Goal: Find specific page/section: Find specific page/section

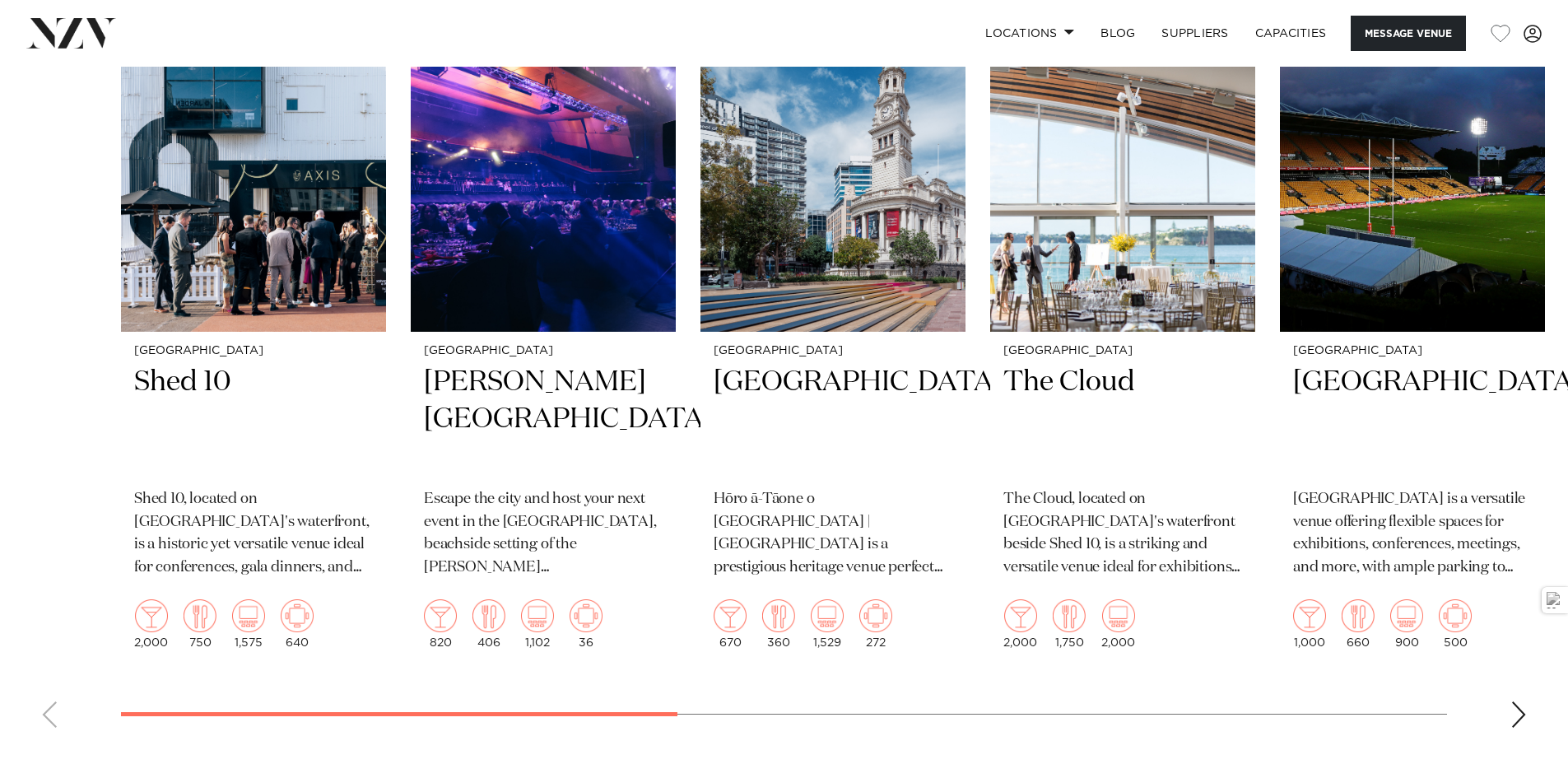
scroll to position [2880, 0]
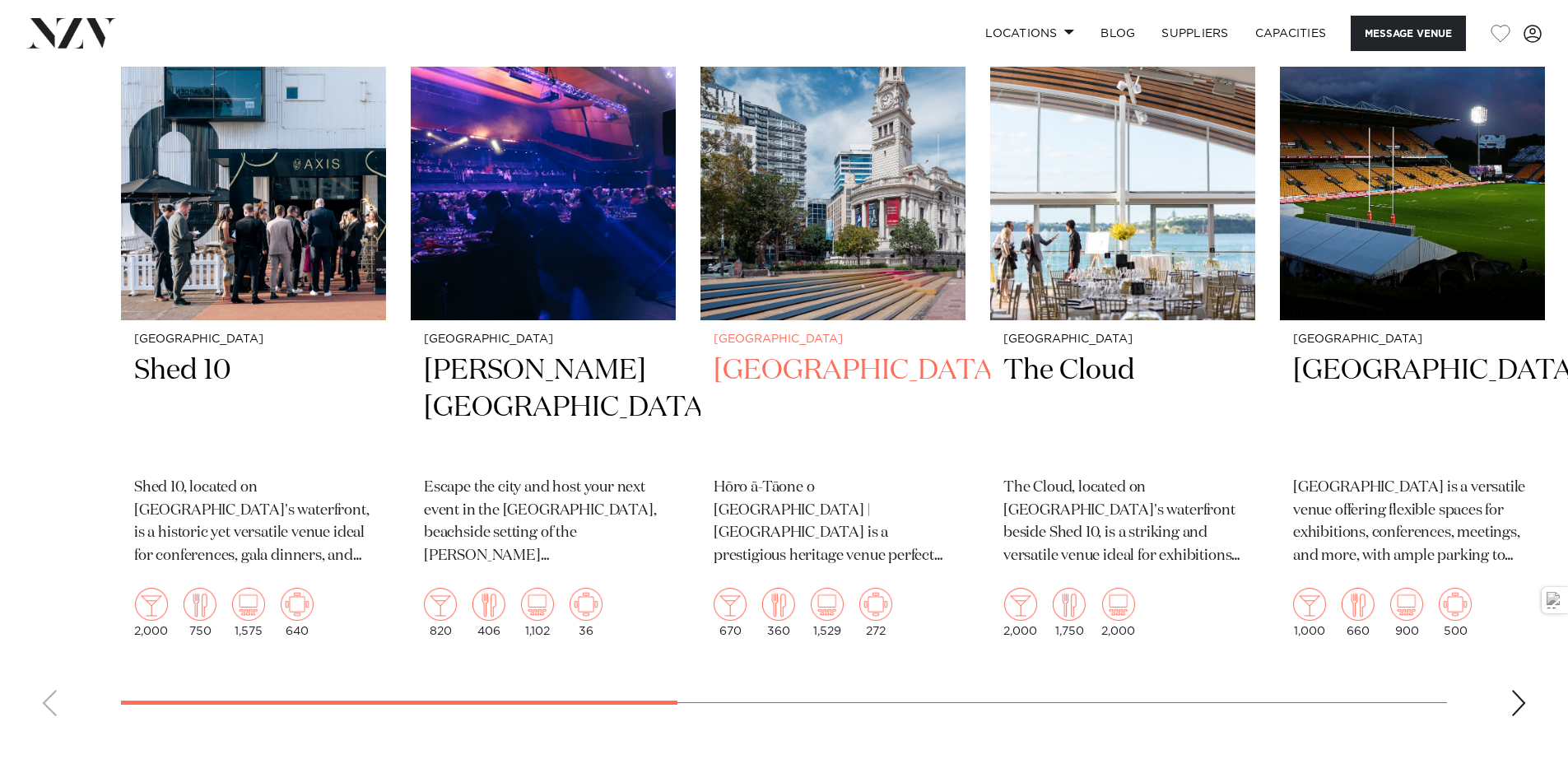
click at [794, 429] on h2 "Auckland Town Hall" at bounding box center [833, 407] width 239 height 111
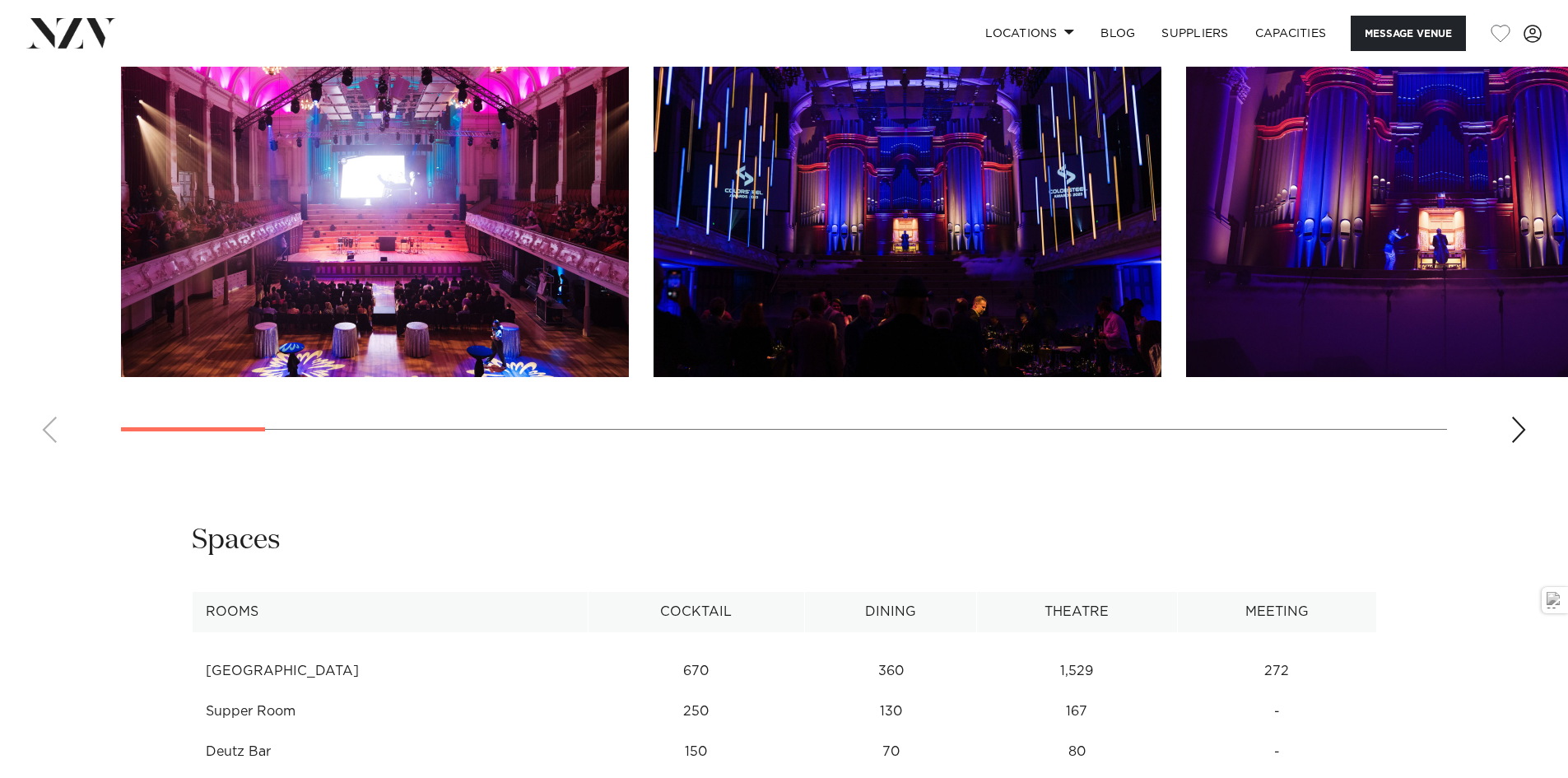
scroll to position [3688, 0]
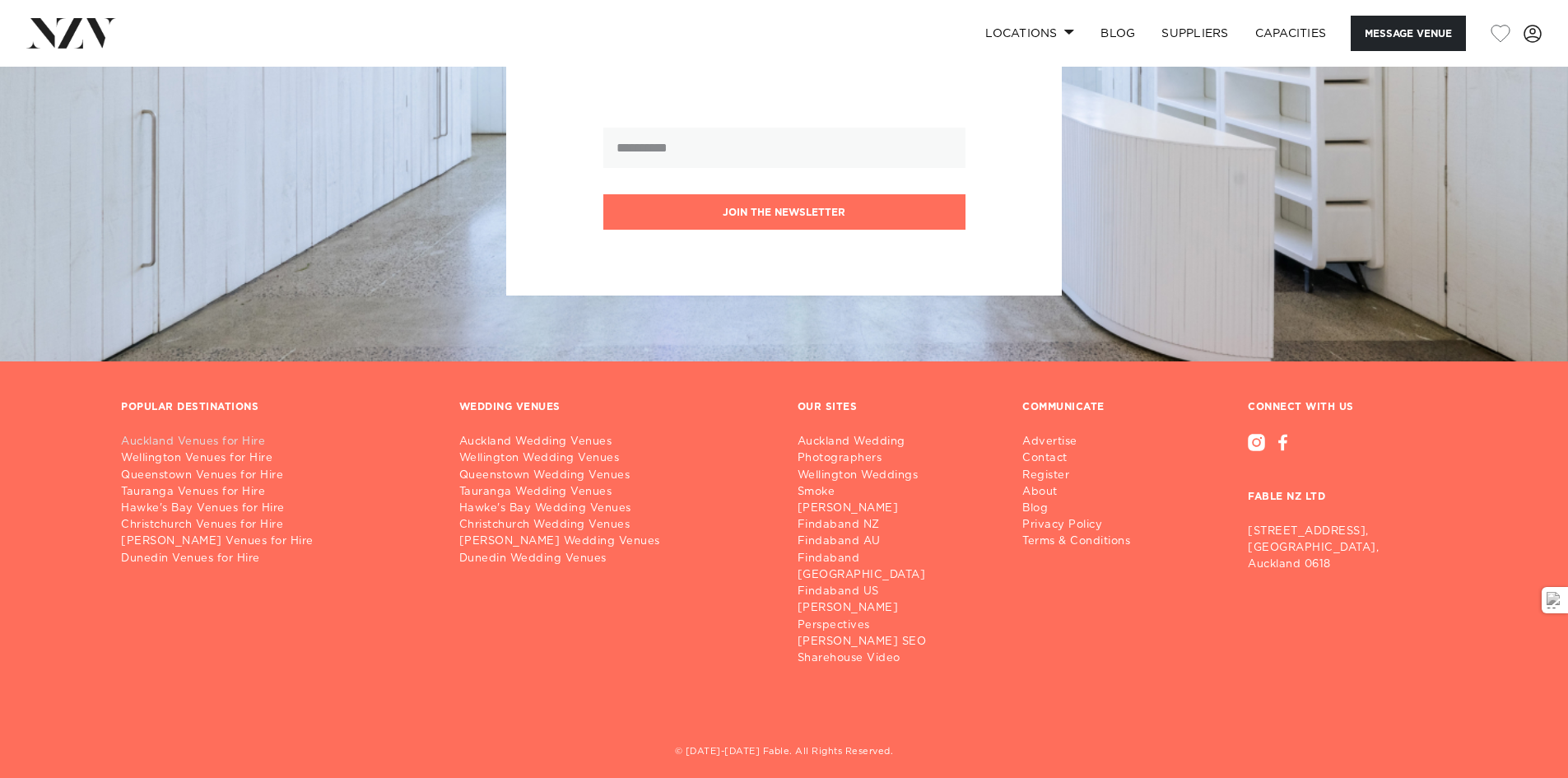
click at [200, 443] on link "Auckland Venues for Hire" at bounding box center [276, 442] width 312 height 17
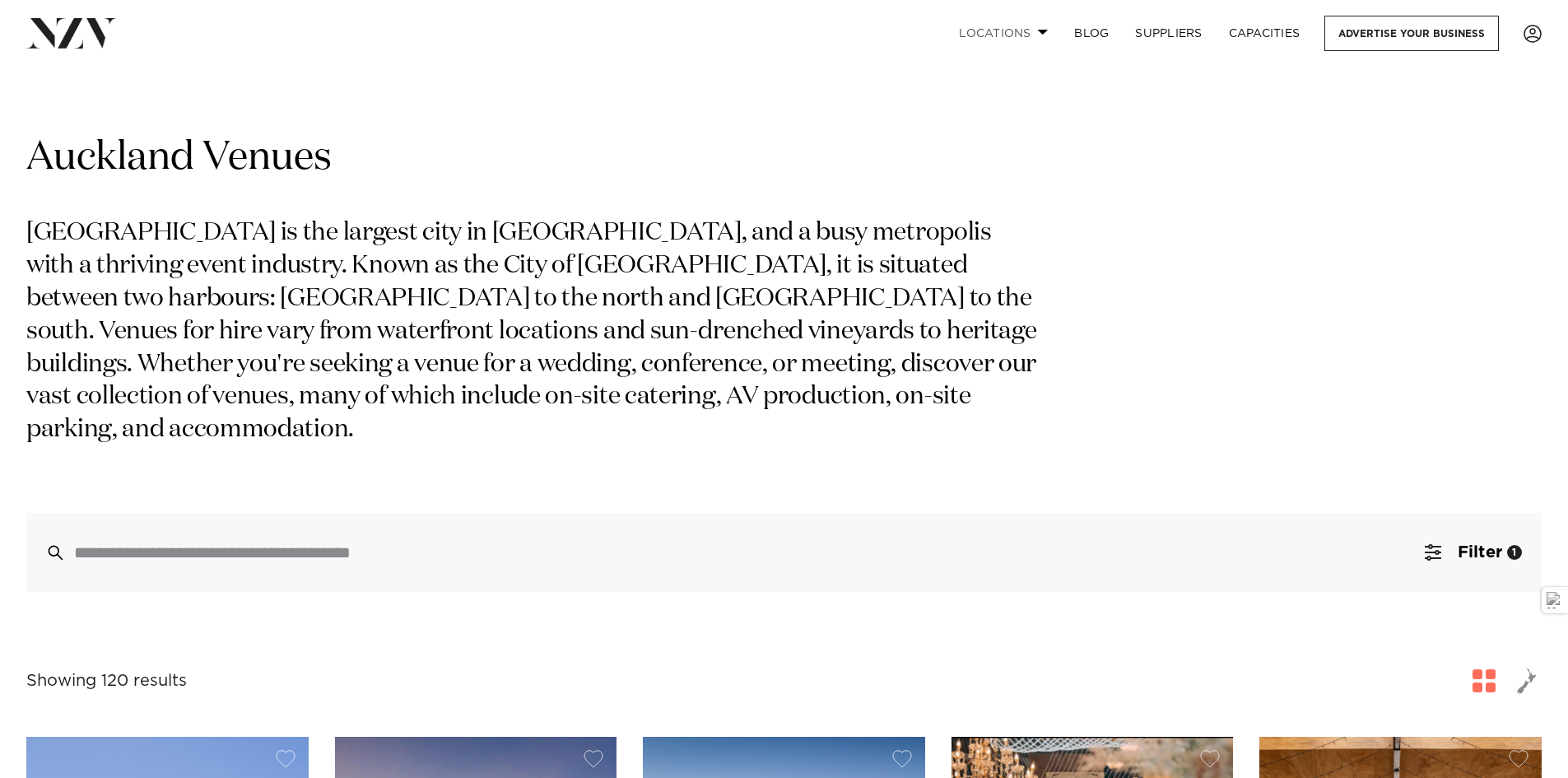
click at [1028, 39] on link "Locations" at bounding box center [1003, 33] width 115 height 35
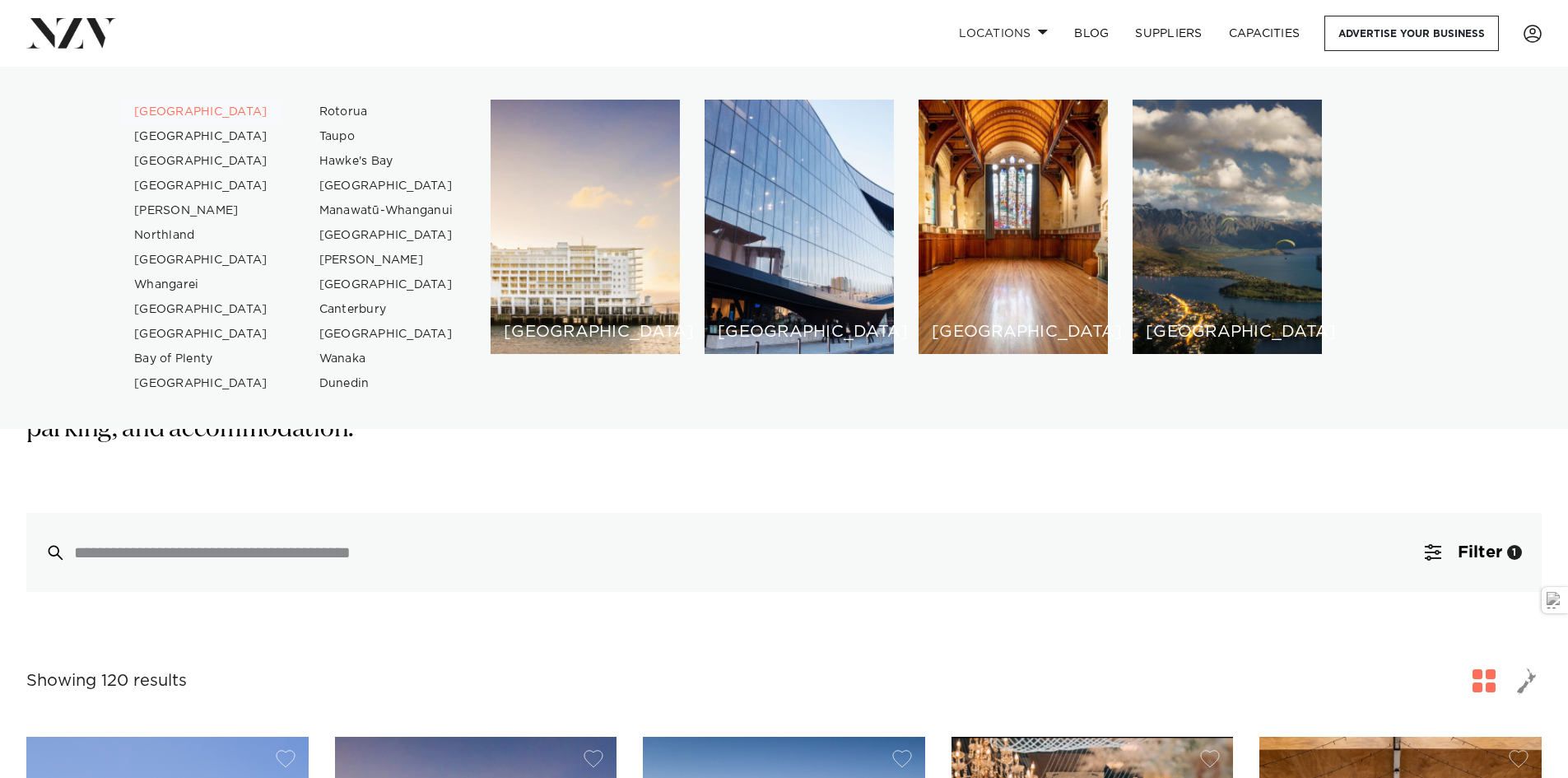
click at [168, 113] on link "[GEOGRAPHIC_DATA]" at bounding box center [201, 112] width 160 height 25
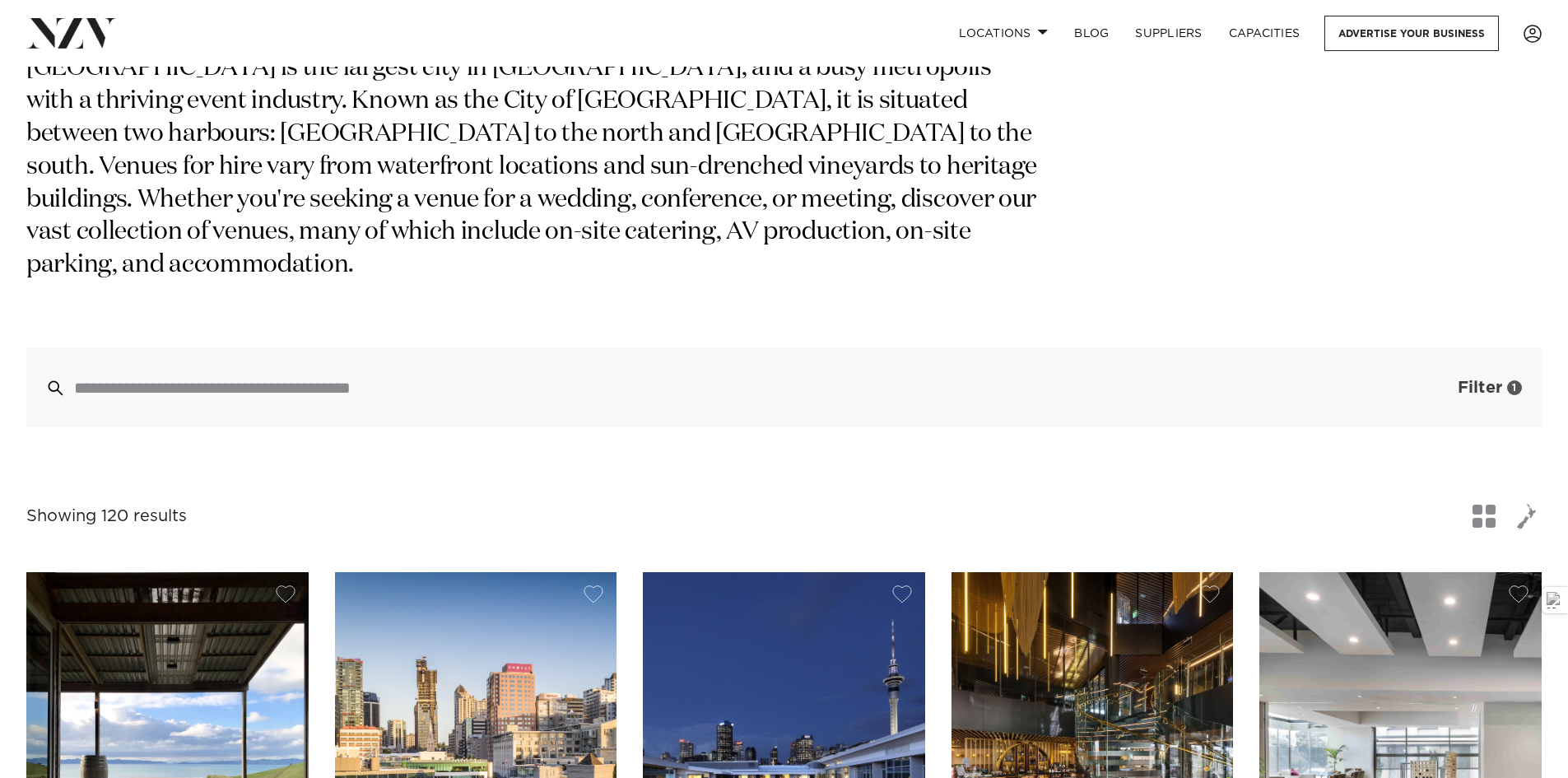
click at [1461, 379] on span "Filter" at bounding box center [1480, 387] width 44 height 17
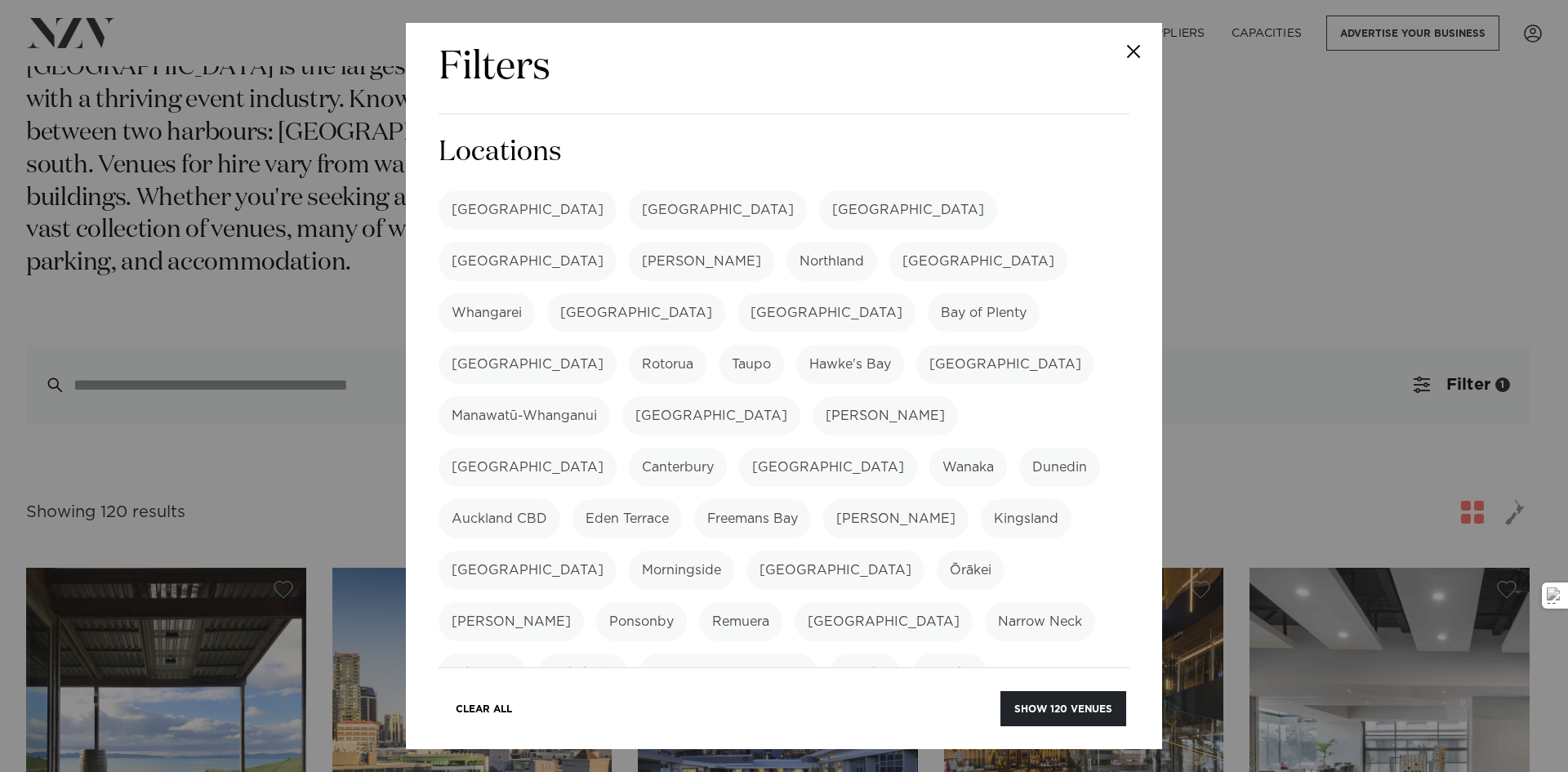
click at [1378, 259] on div "Filters Search Type Venue Supplier See more Locations Auckland Wellington Chris…" at bounding box center [784, 386] width 1568 height 772
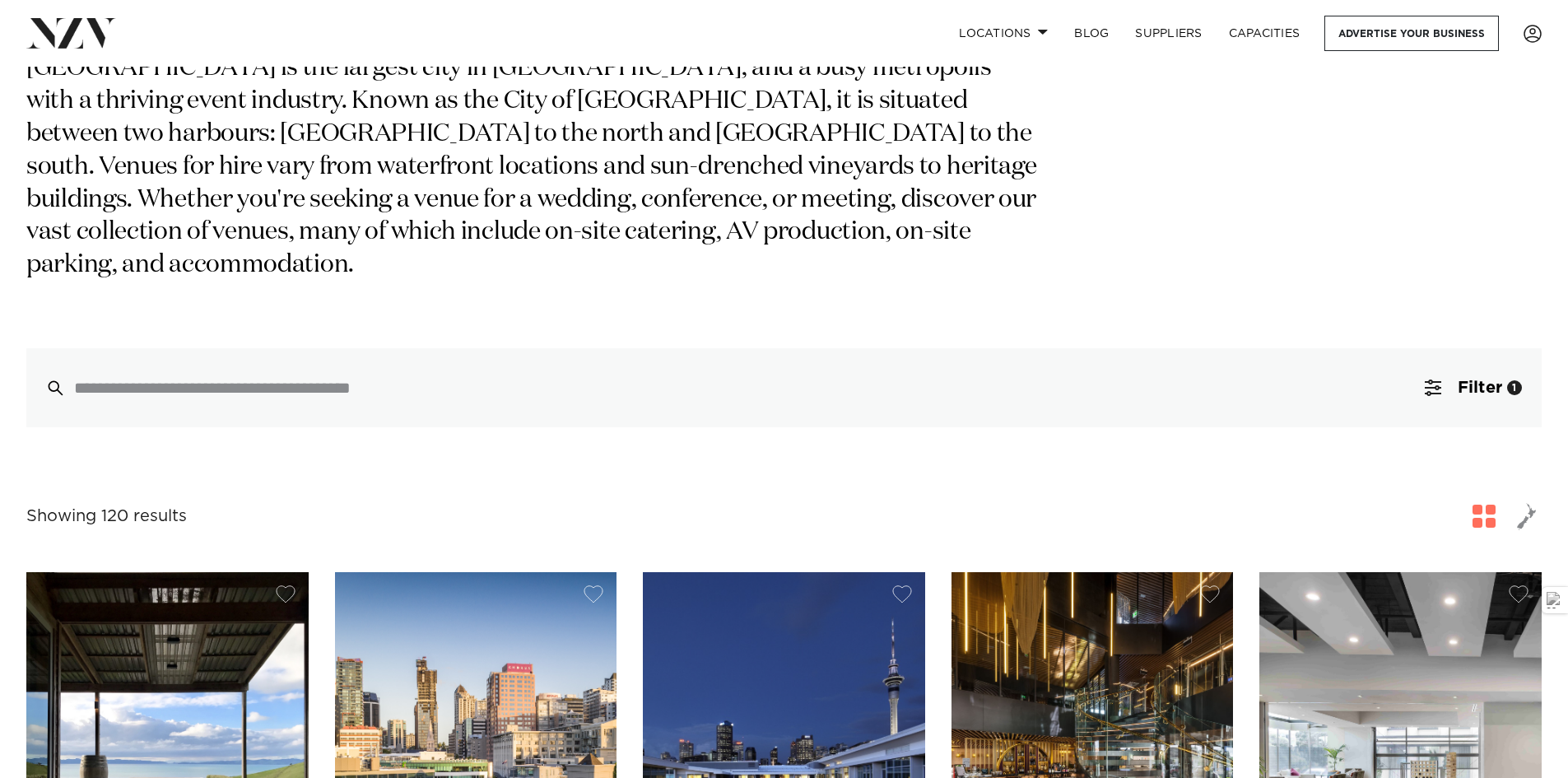
click at [1491, 504] on span "button" at bounding box center [1484, 516] width 23 height 23
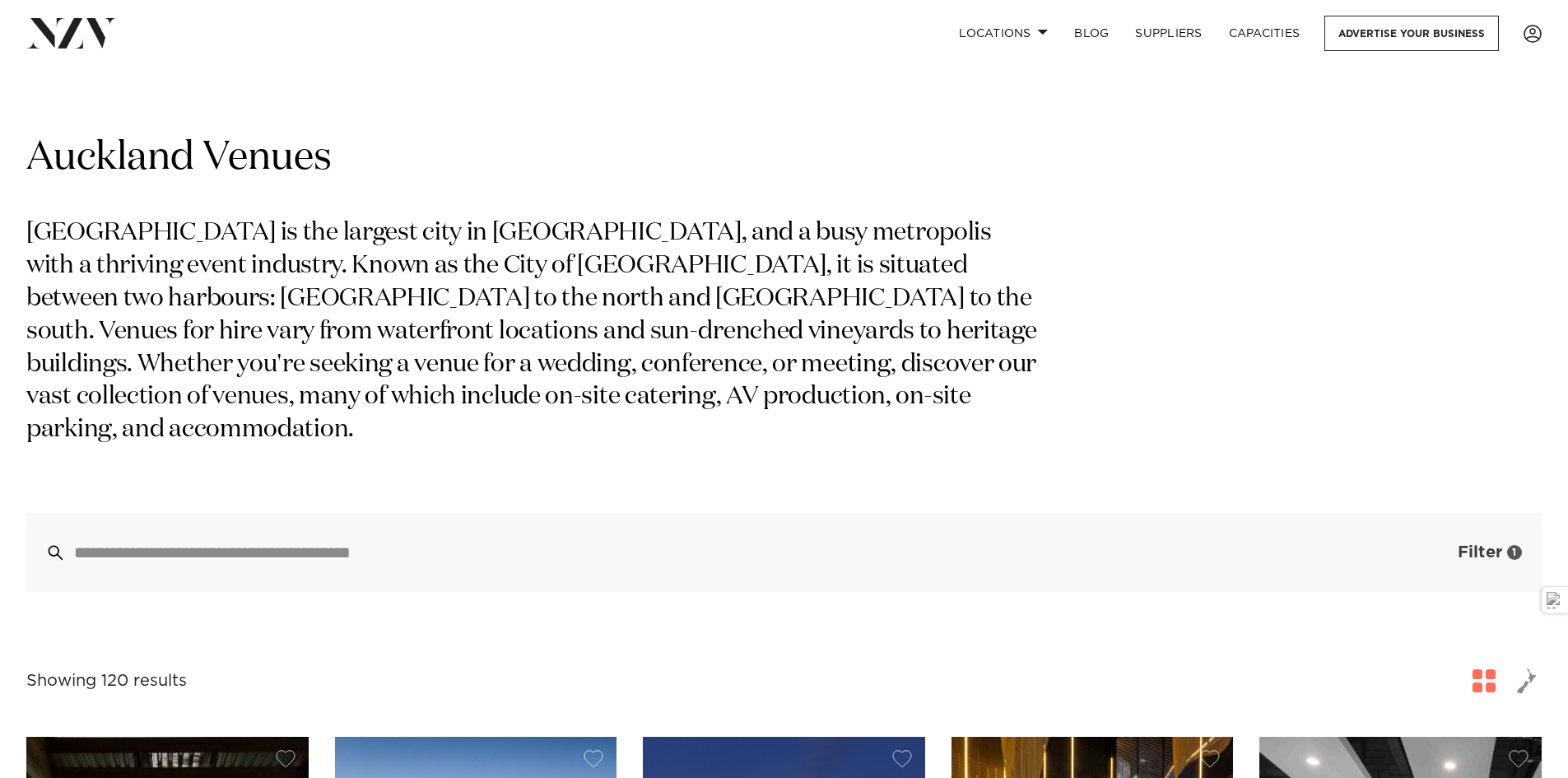
click at [1492, 544] on span "Filter" at bounding box center [1480, 552] width 44 height 17
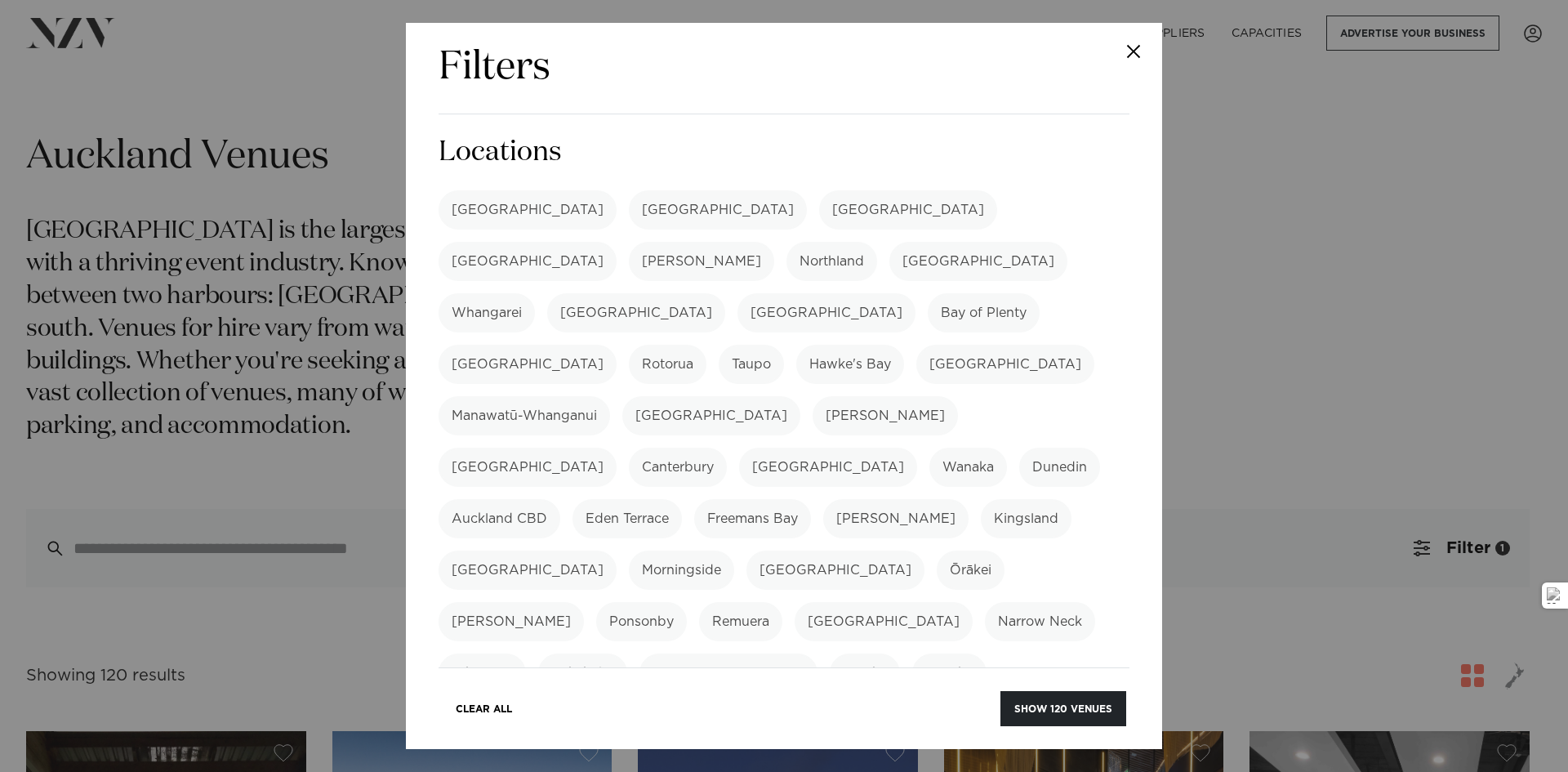
click at [1442, 417] on div "Filters Search Type Venue Supplier See more Locations Auckland Wellington Chris…" at bounding box center [784, 386] width 1568 height 772
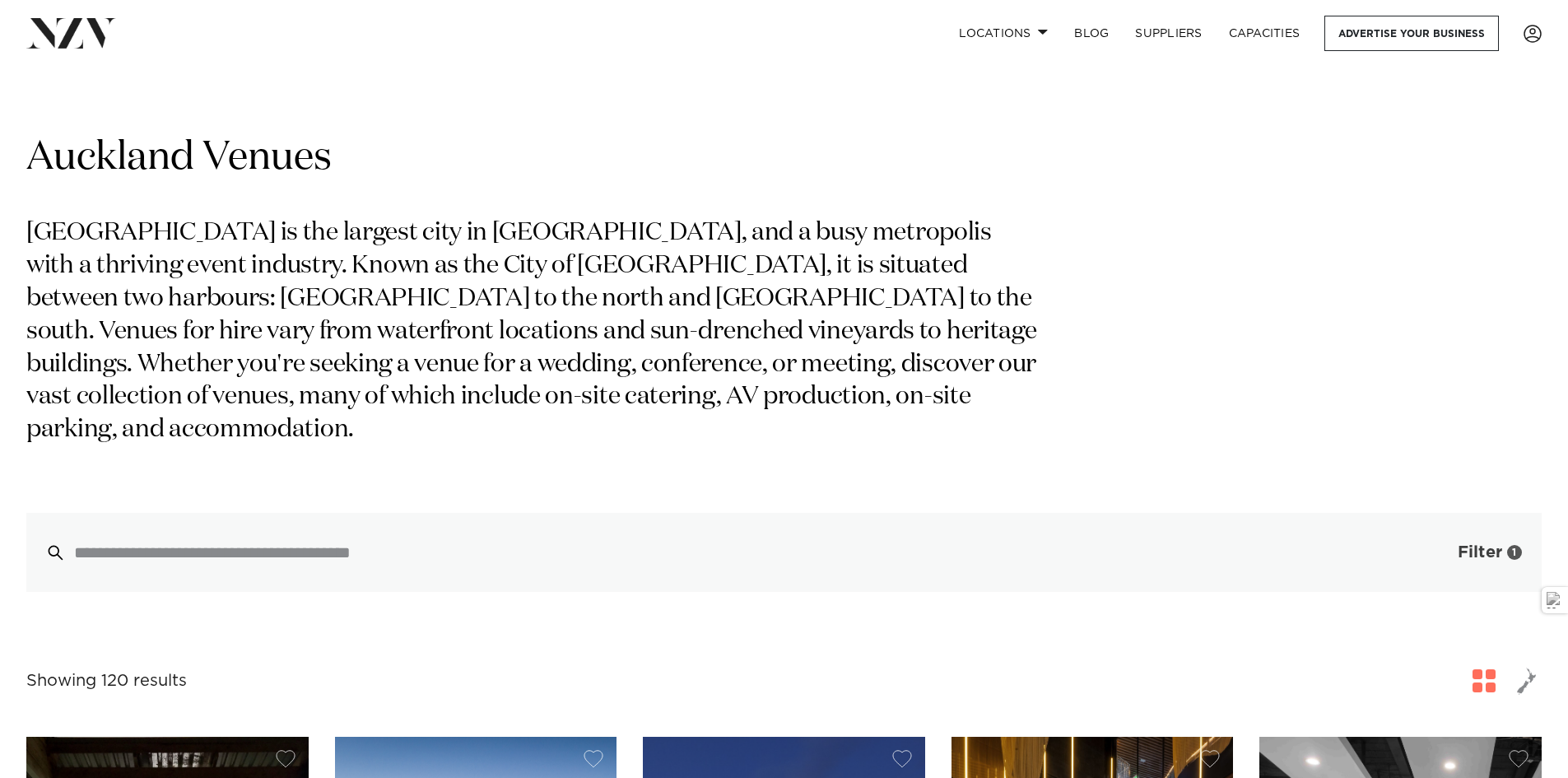
click at [1435, 544] on span "button" at bounding box center [1432, 552] width 17 height 17
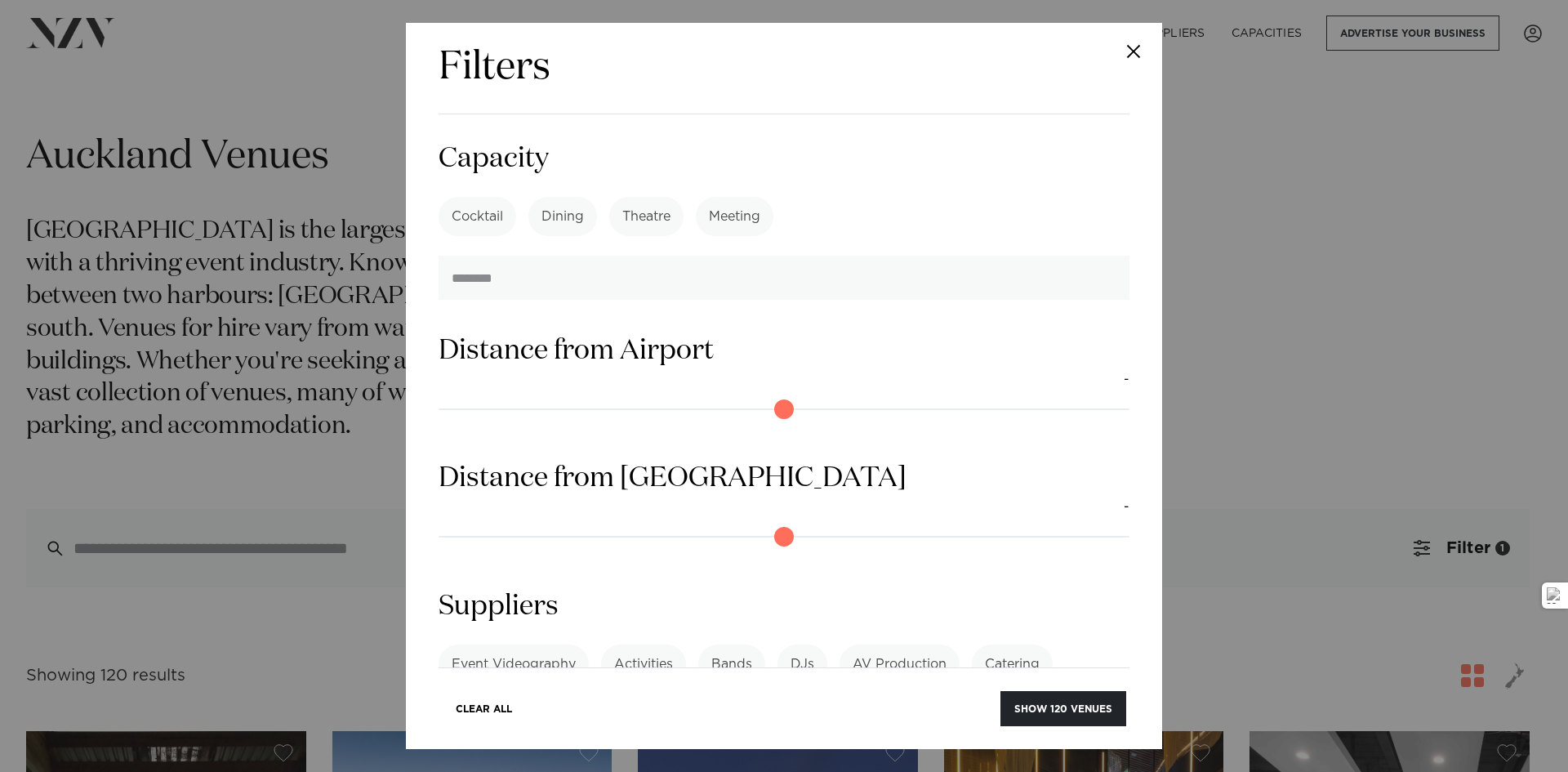
scroll to position [1028, 0]
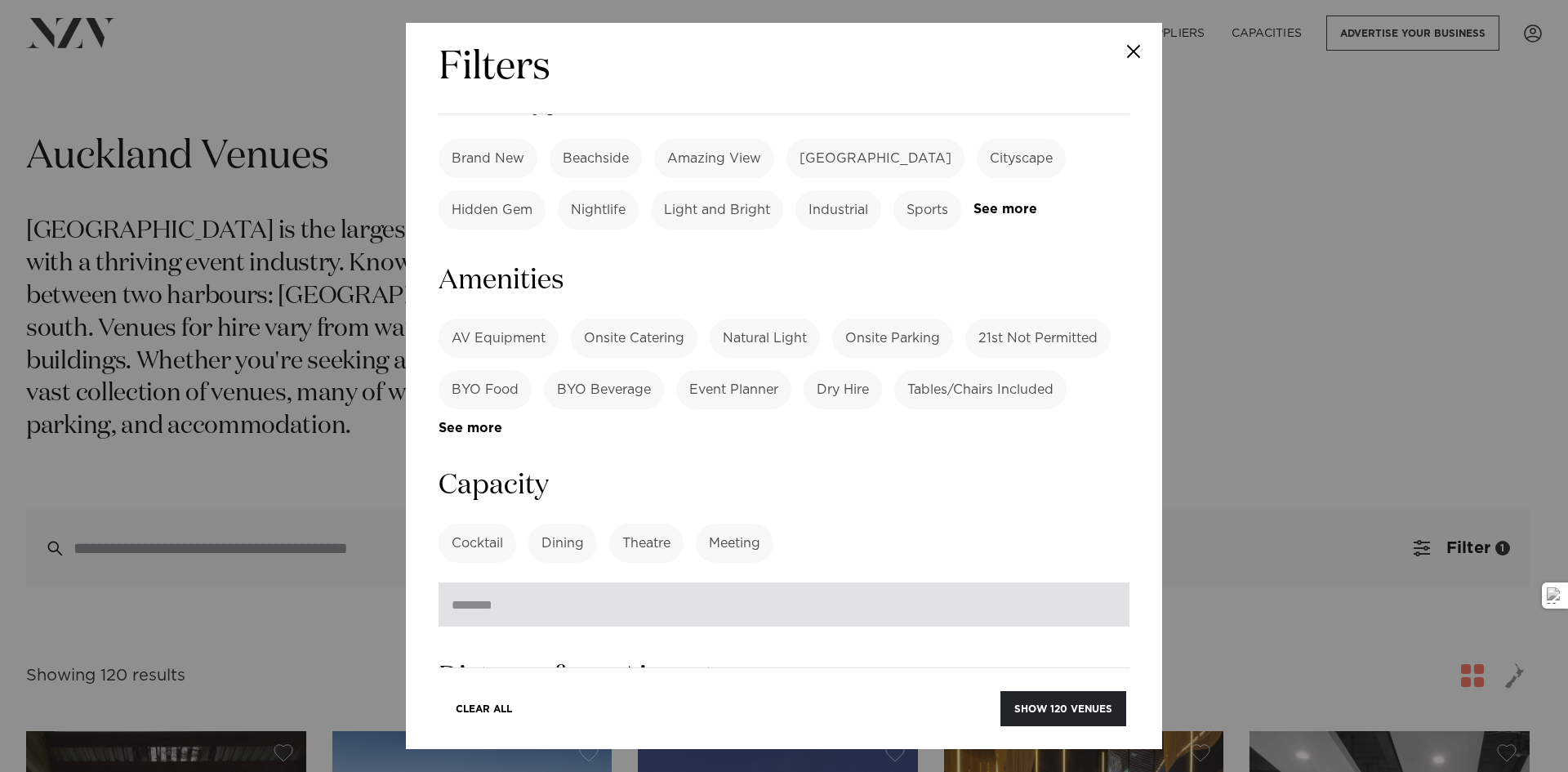
click at [658, 582] on input "number" at bounding box center [784, 604] width 691 height 44
click at [1095, 582] on input "number" at bounding box center [784, 604] width 691 height 44
click at [1074, 582] on input "number" at bounding box center [784, 604] width 691 height 44
click at [775, 582] on input "number" at bounding box center [784, 604] width 691 height 44
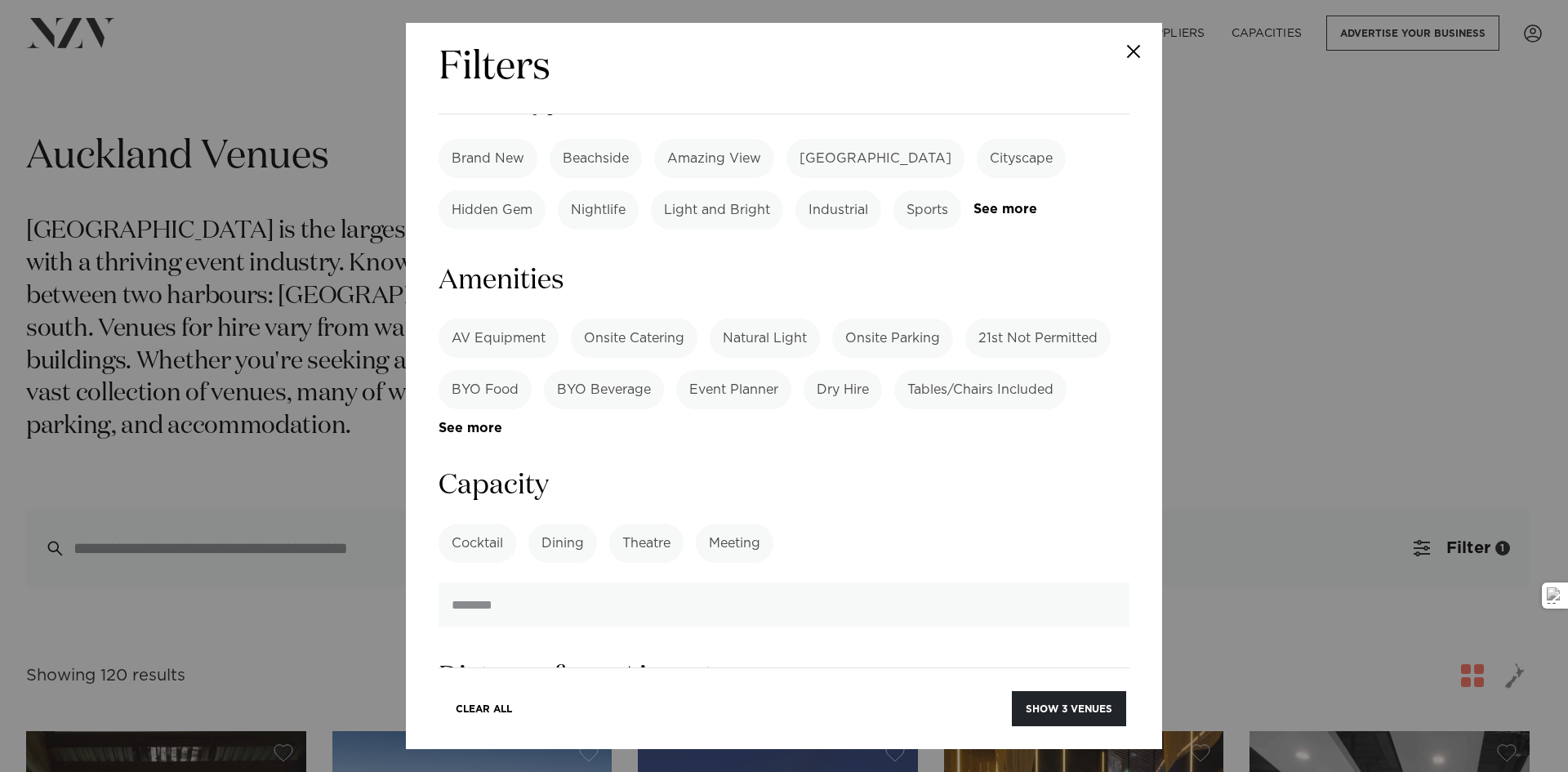
type input "***"
click at [1012, 691] on button "Show 3 venues" at bounding box center [1068, 708] width 114 height 35
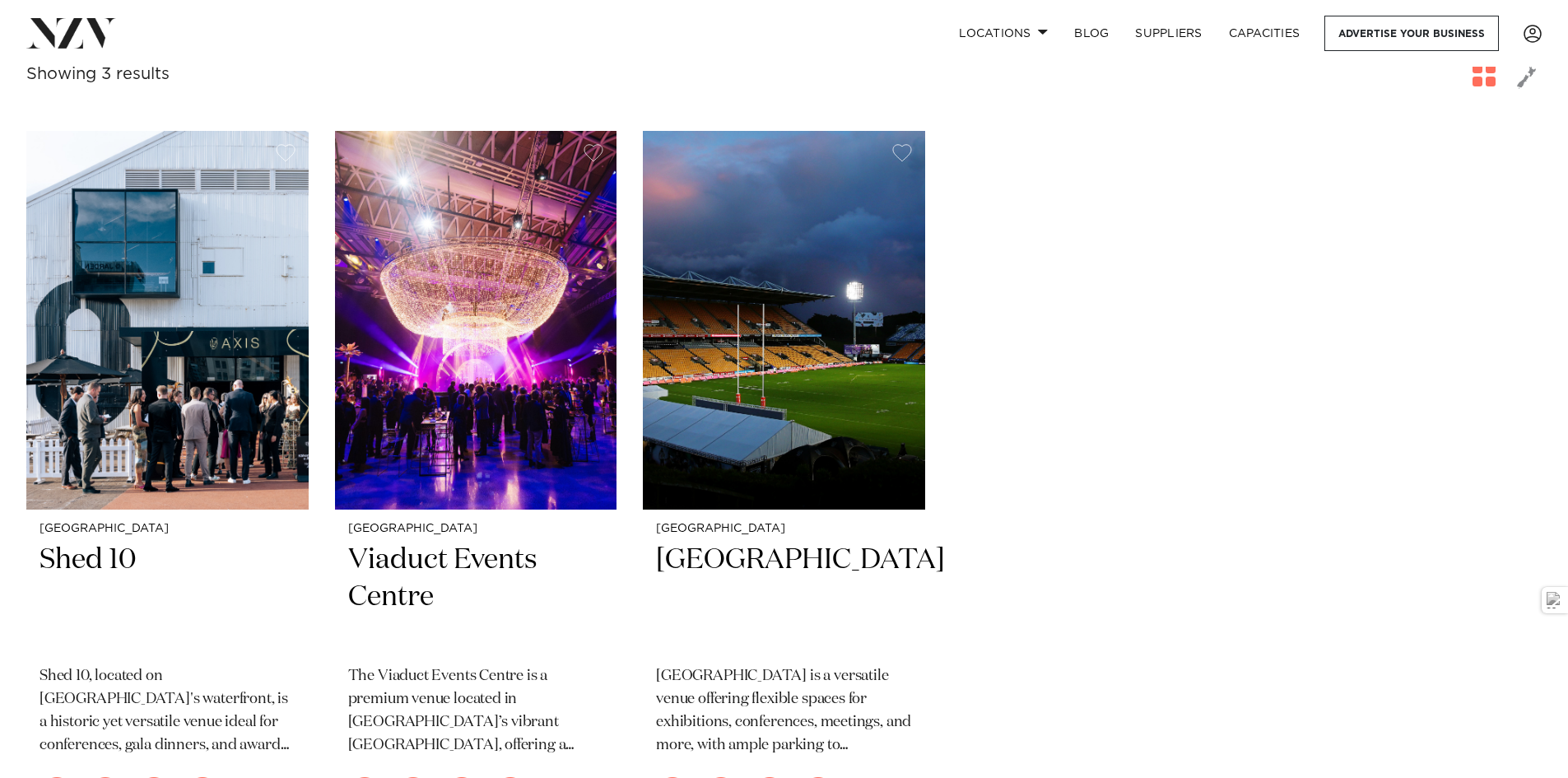
scroll to position [329, 0]
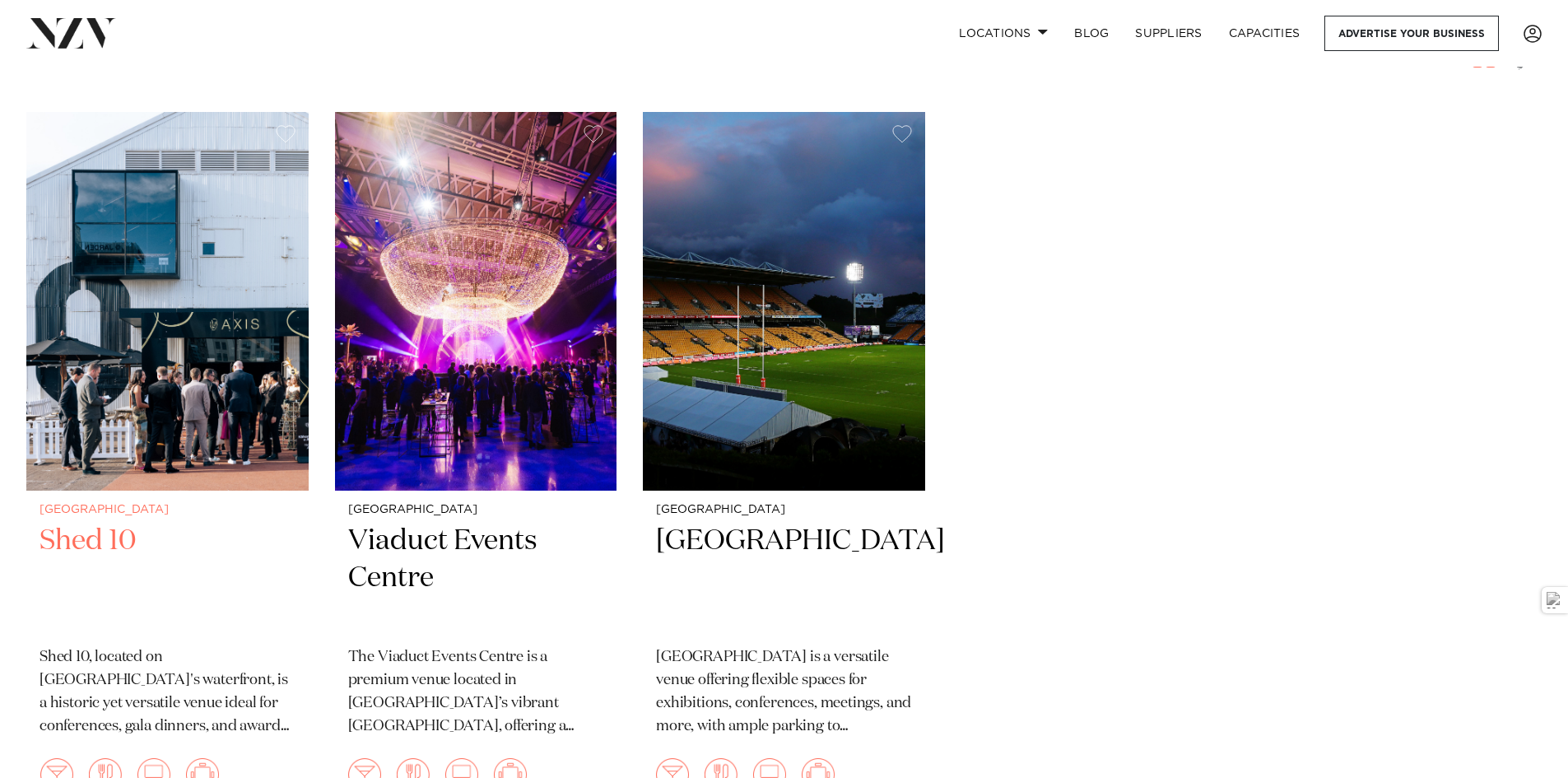
click at [88, 539] on h2 "Shed 10" at bounding box center [167, 578] width 256 height 111
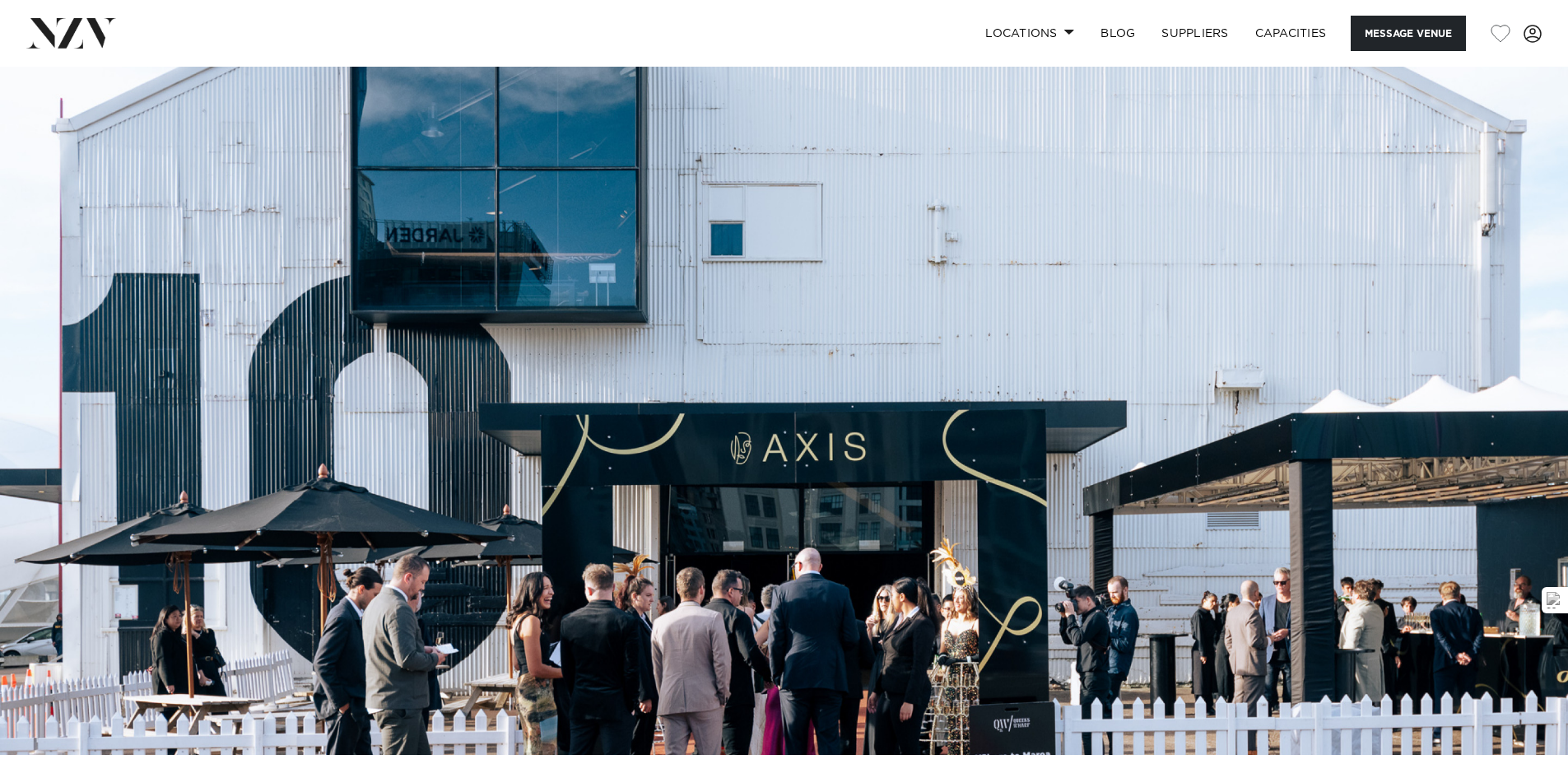
scroll to position [82, 0]
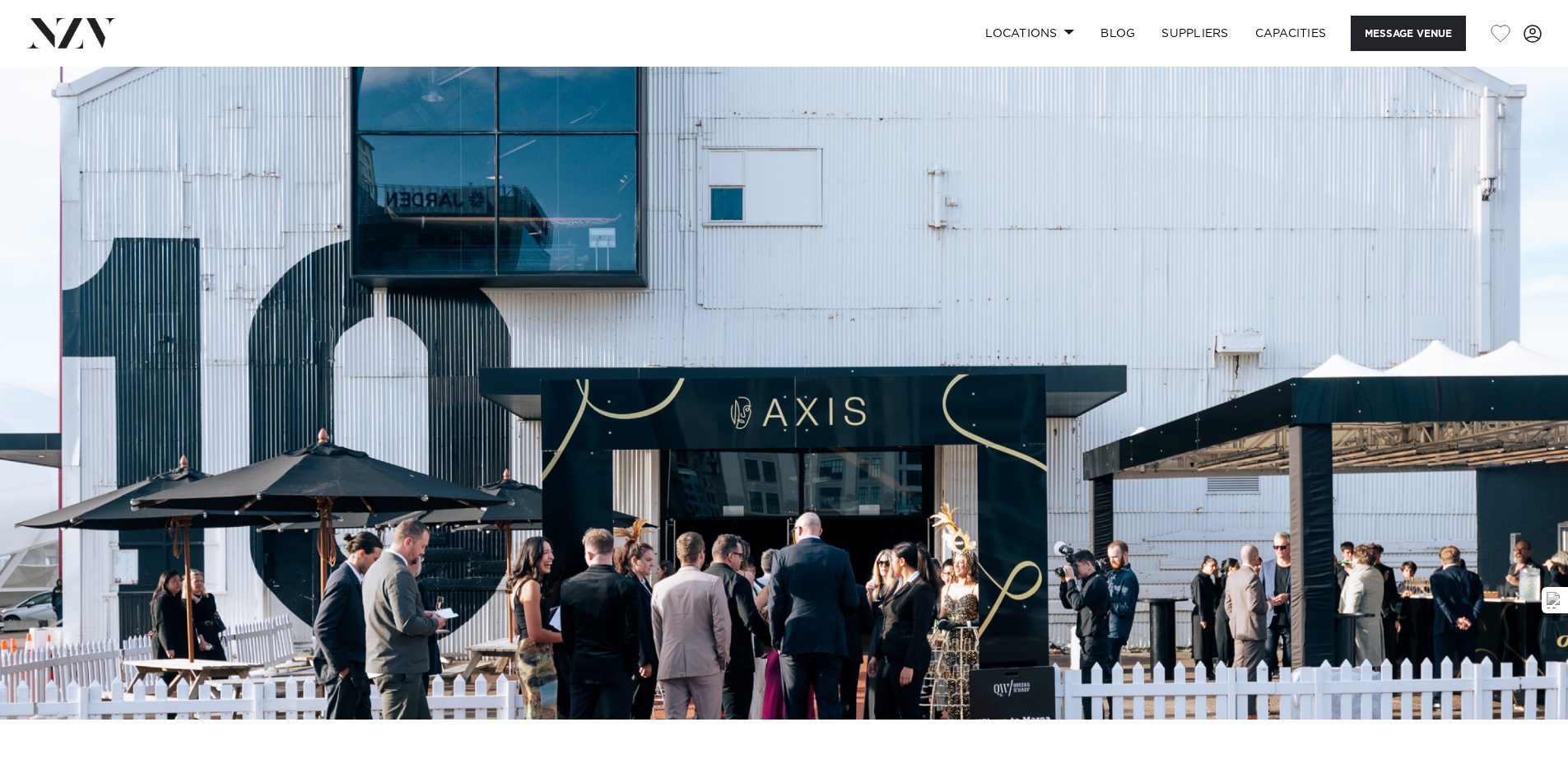
click at [951, 596] on img at bounding box center [784, 351] width 1568 height 735
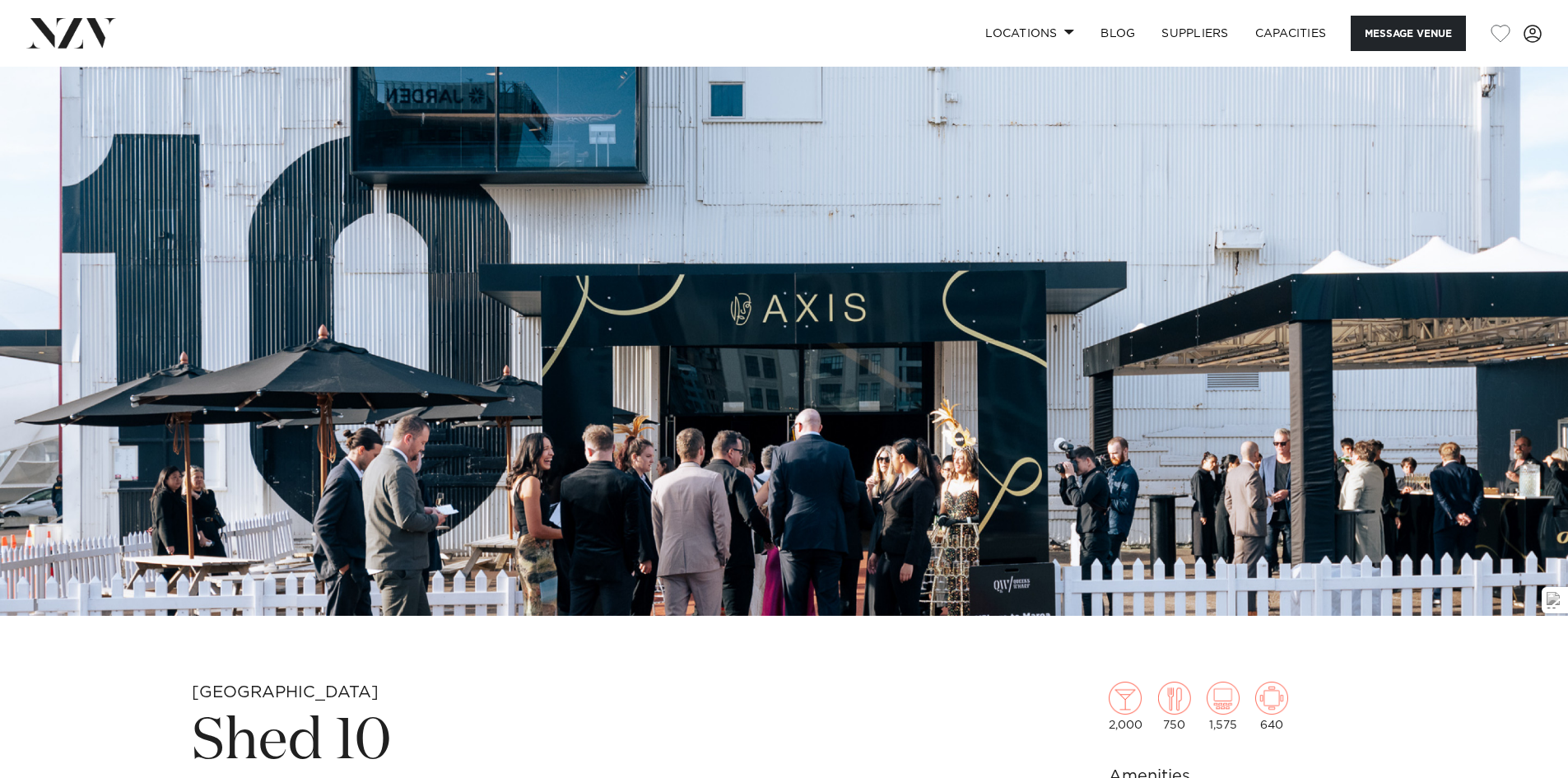
scroll to position [165, 0]
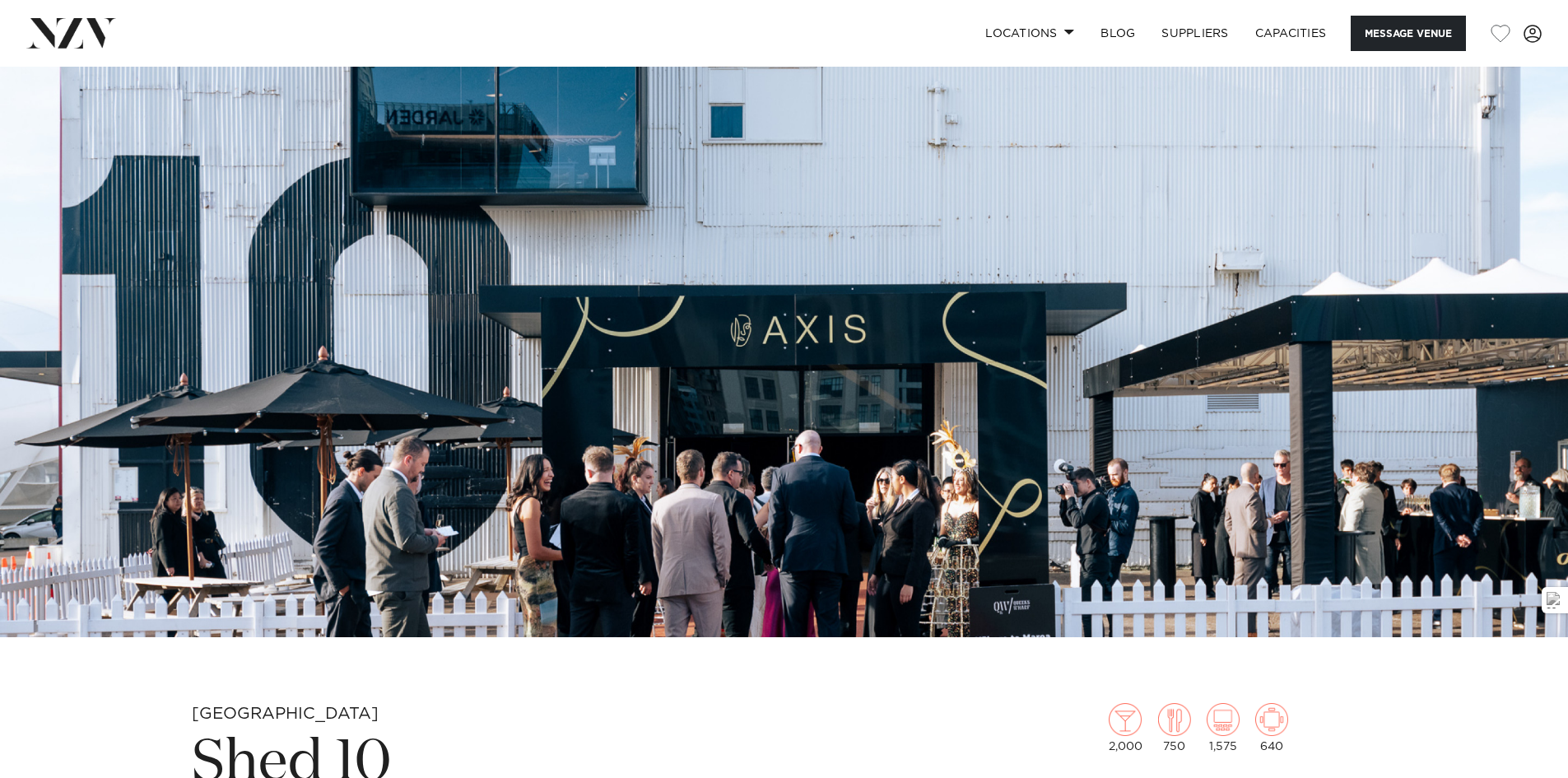
click at [65, 44] on img at bounding box center [71, 33] width 90 height 30
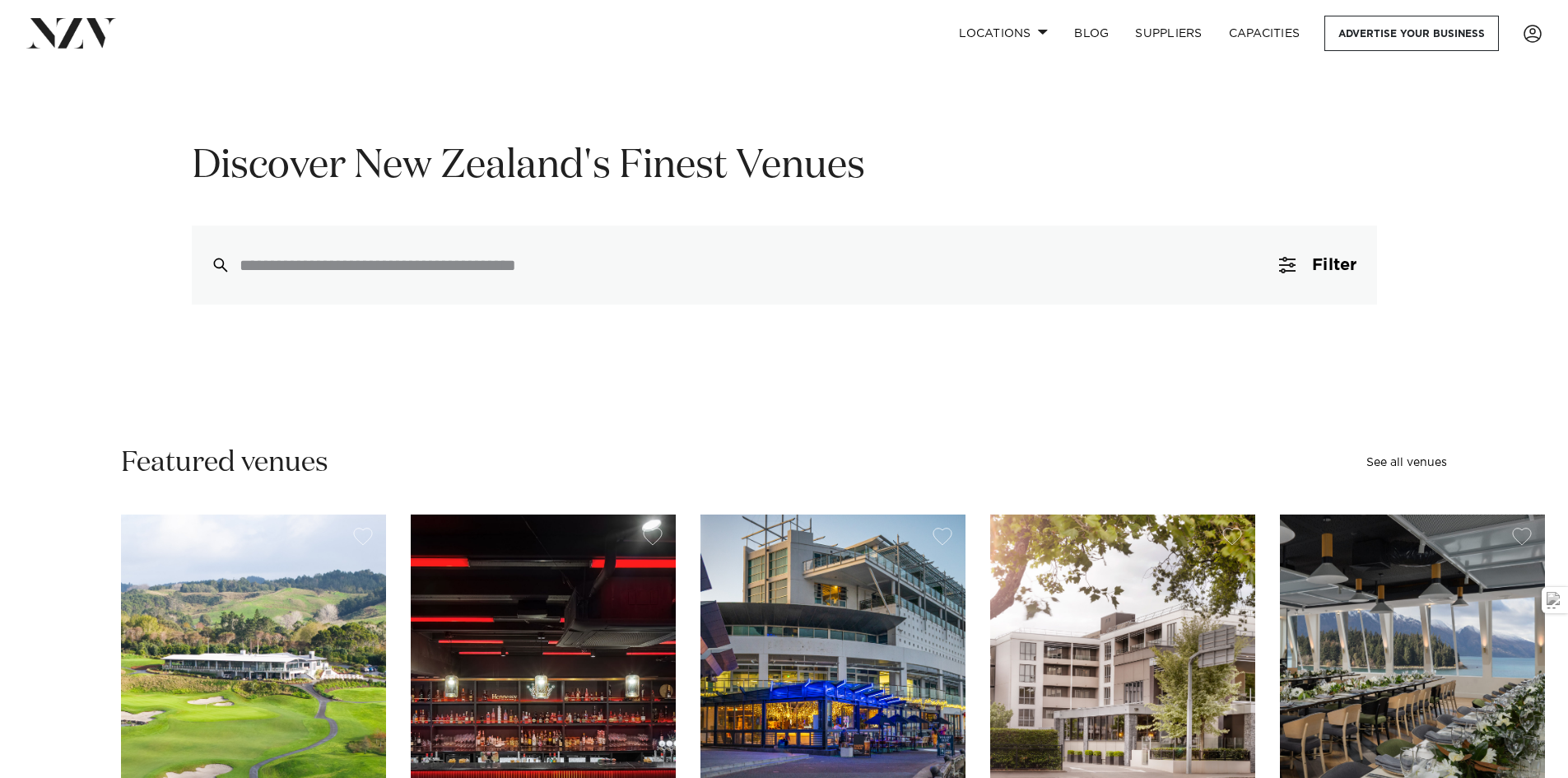
scroll to position [329, 0]
